Goal: Information Seeking & Learning: Learn about a topic

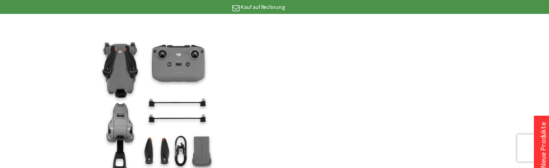
scroll to position [1512, 0]
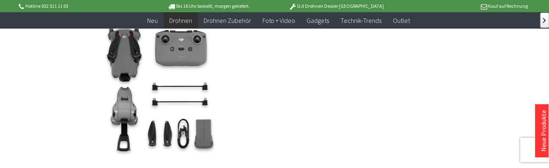
drag, startPoint x: 500, startPoint y: 0, endPoint x: 355, endPoint y: 81, distance: 165.3
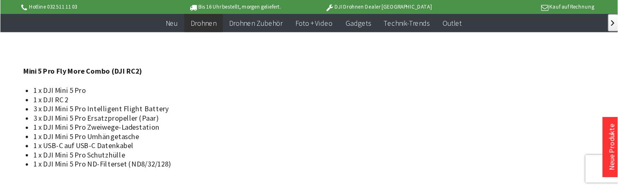
scroll to position [1649, 0]
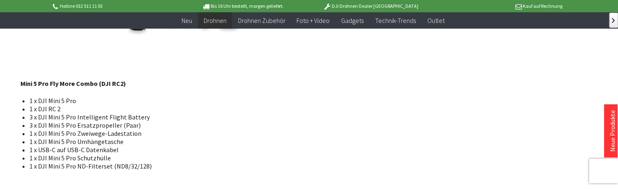
drag, startPoint x: 509, startPoint y: 0, endPoint x: 377, endPoint y: 84, distance: 156.7
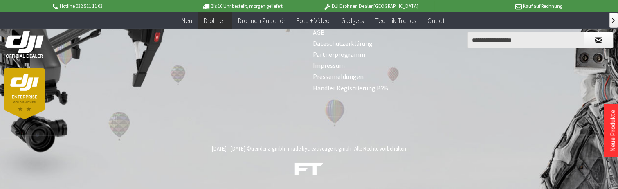
scroll to position [3539, 0]
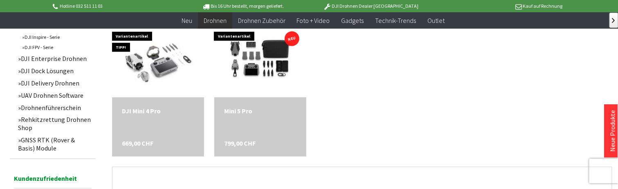
scroll to position [437, 0]
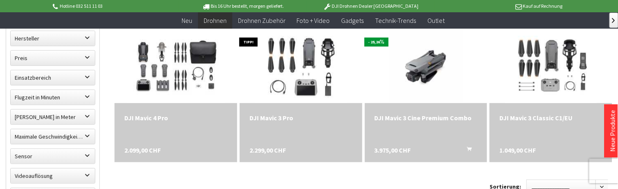
scroll to position [255, 0]
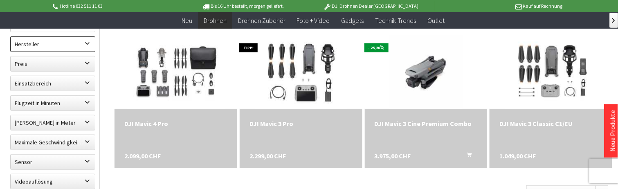
click at [95, 52] on label "Hersteller" at bounding box center [53, 44] width 84 height 15
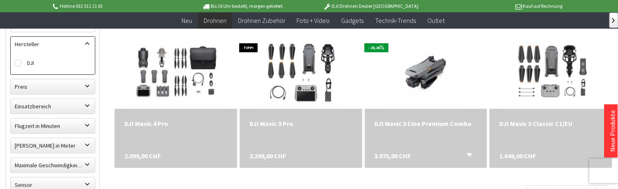
click at [95, 52] on label "Hersteller" at bounding box center [53, 44] width 84 height 15
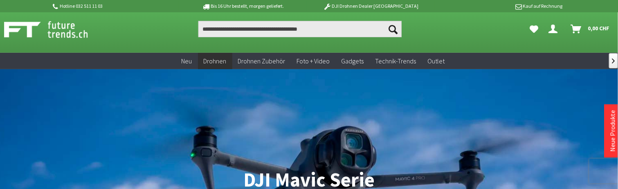
scroll to position [0, 0]
